Goal: Find specific page/section: Find specific page/section

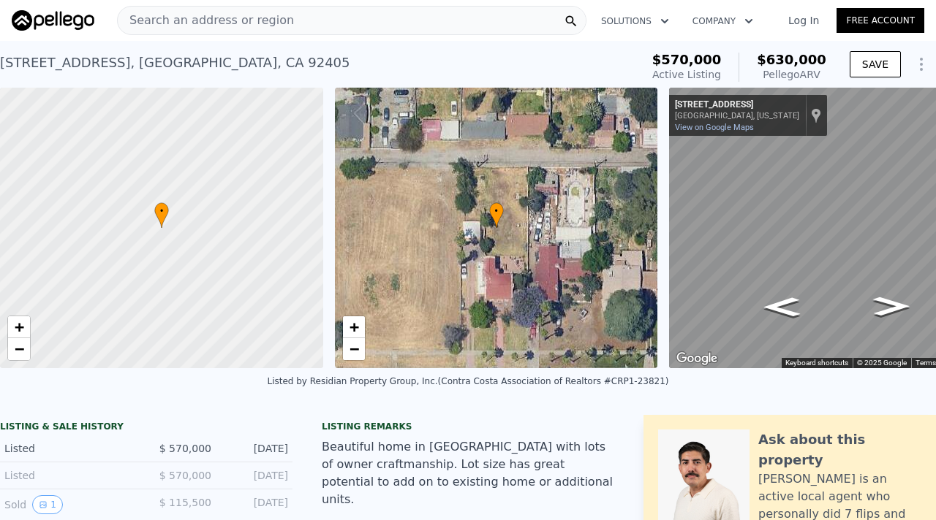
click at [525, 244] on div "• + −" at bounding box center [496, 228] width 323 height 281
click at [496, 213] on span "•" at bounding box center [496, 211] width 15 height 13
click at [199, 227] on div at bounding box center [161, 228] width 387 height 337
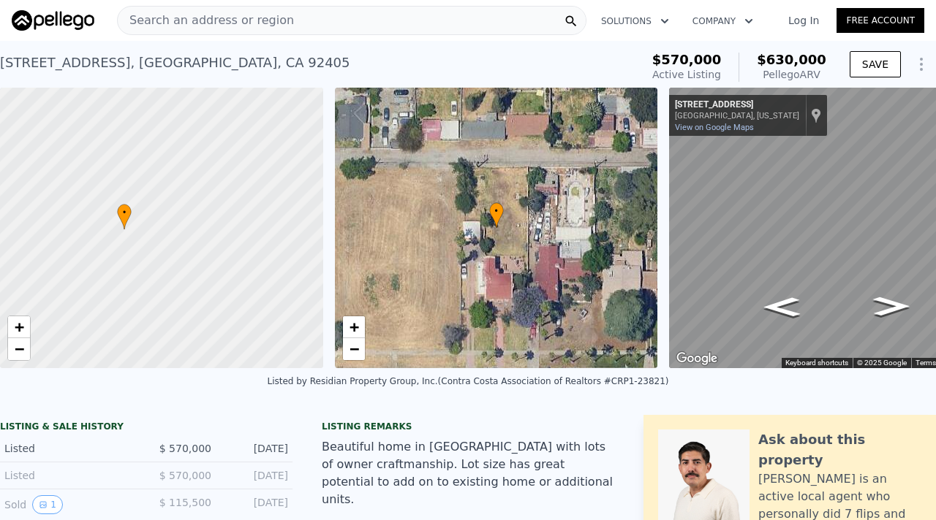
click at [468, 230] on div "• + −" at bounding box center [496, 228] width 323 height 281
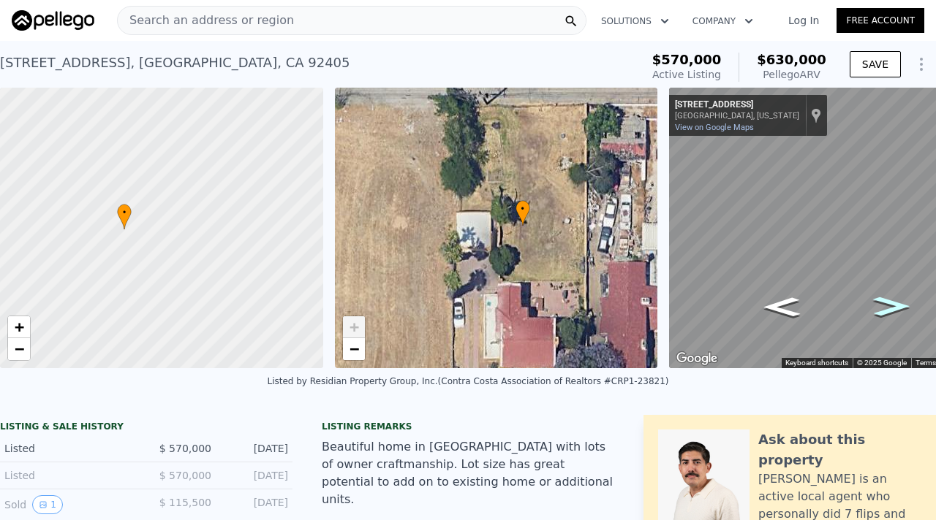
click at [890, 303] on icon "Go East, W 17th St" at bounding box center [890, 306] width 67 height 29
click at [889, 300] on icon "Go East, W 17th St" at bounding box center [891, 306] width 68 height 29
click at [889, 314] on icon "Go East, W 17th St" at bounding box center [890, 314] width 80 height 29
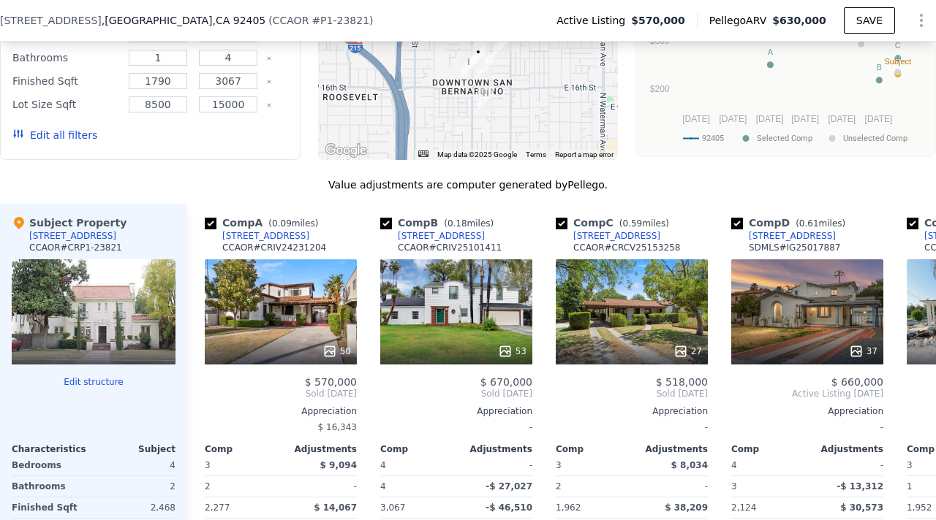
scroll to position [1452, 0]
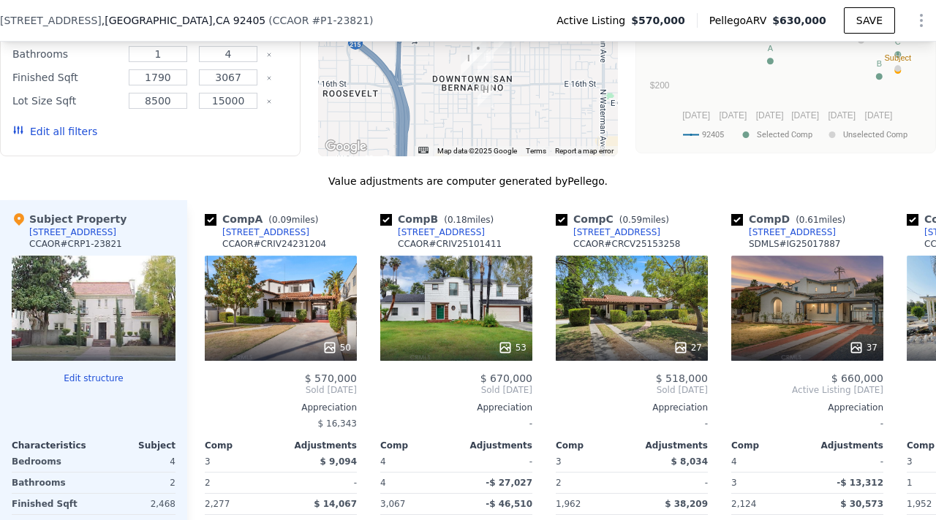
click at [91, 321] on div at bounding box center [94, 308] width 164 height 105
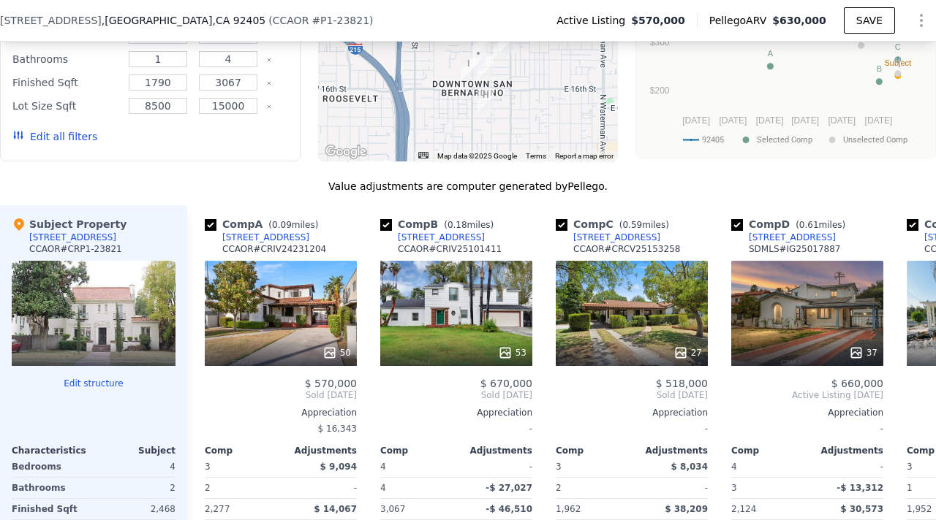
scroll to position [1454, 0]
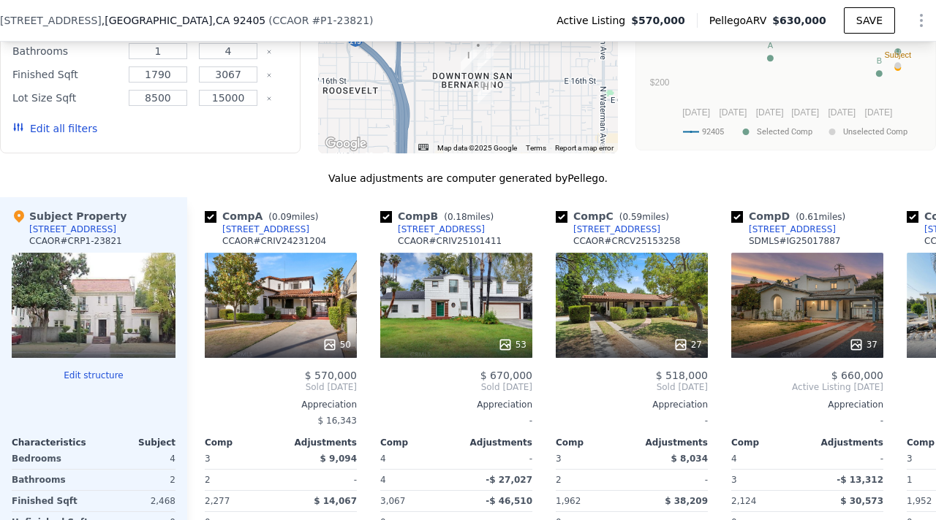
click at [127, 296] on div at bounding box center [94, 305] width 164 height 105
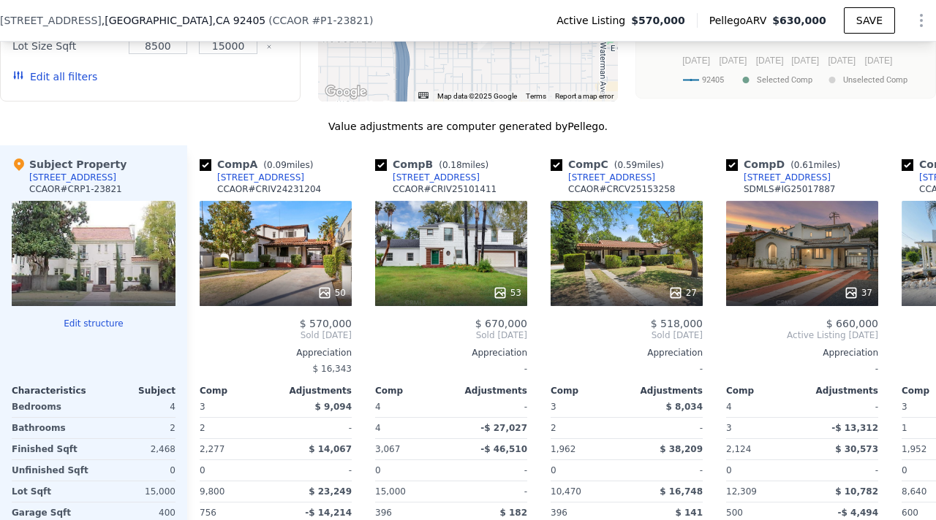
scroll to position [0, 0]
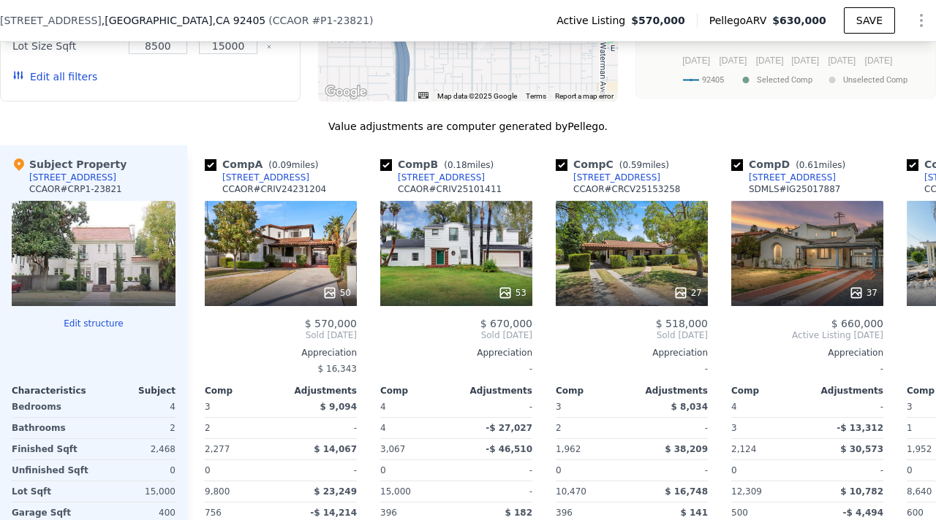
click at [75, 323] on button "Edit structure" at bounding box center [94, 324] width 164 height 12
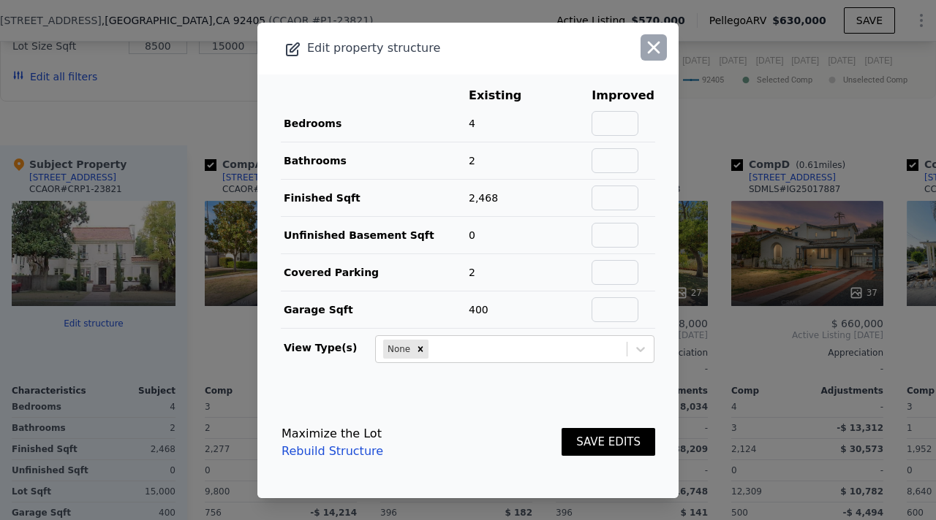
click at [650, 43] on icon "button" at bounding box center [654, 47] width 12 height 12
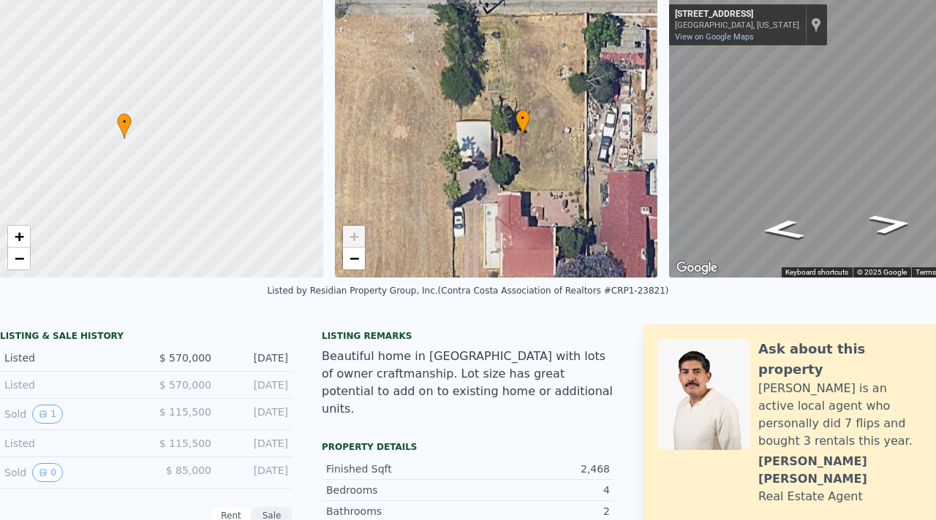
scroll to position [5, 0]
